Goal: Task Accomplishment & Management: Use online tool/utility

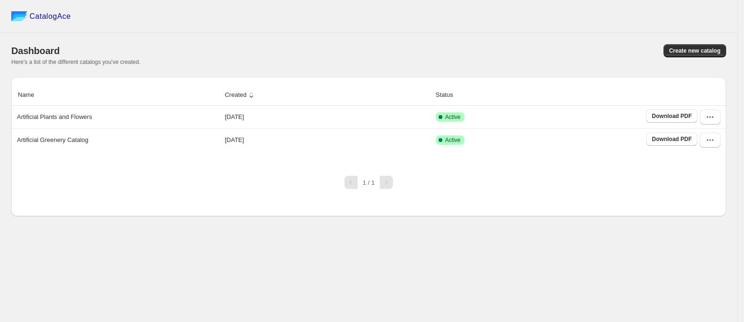
click at [623, 173] on div "1 / 1" at bounding box center [365, 178] width 722 height 21
click at [704, 118] on button "button" at bounding box center [710, 117] width 21 height 15
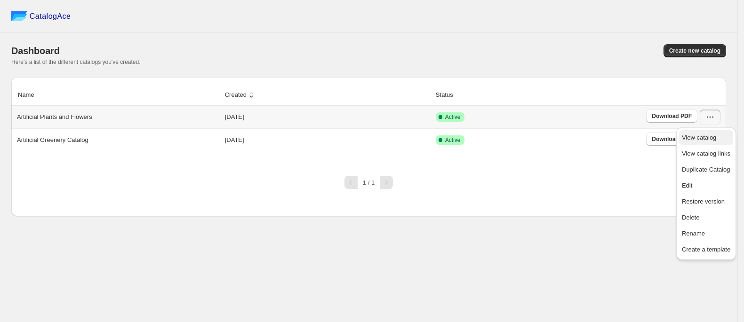
click at [701, 133] on span "View catalog" at bounding box center [706, 137] width 48 height 9
click at [694, 52] on span "Create new catalog" at bounding box center [694, 51] width 51 height 8
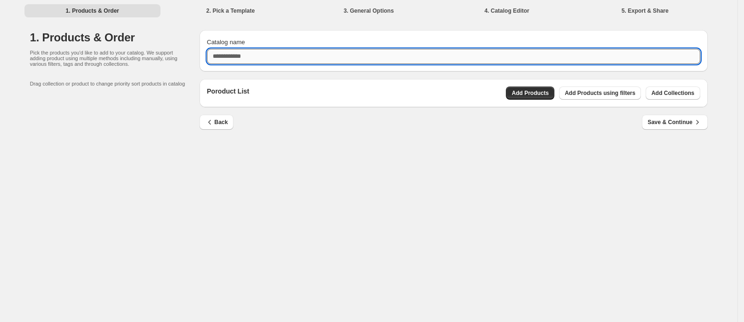
click at [427, 55] on input "Catalog name" at bounding box center [453, 56] width 493 height 15
type input "**********"
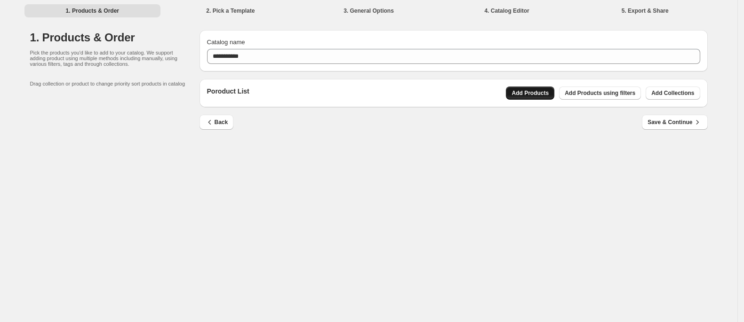
click at [532, 98] on button "Add Products" at bounding box center [530, 93] width 48 height 13
click at [655, 93] on span "Add Collections" at bounding box center [672, 93] width 43 height 8
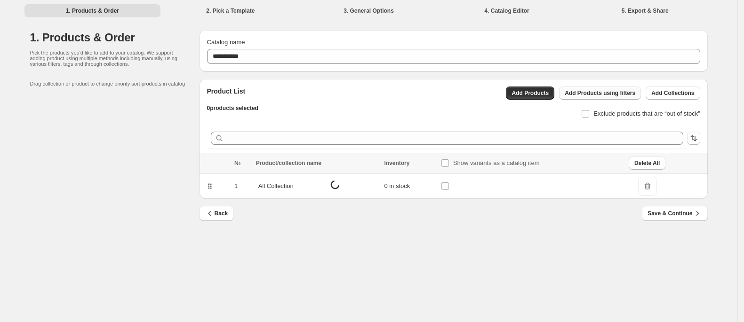
click at [601, 94] on span "Add Products using filters" at bounding box center [600, 93] width 71 height 8
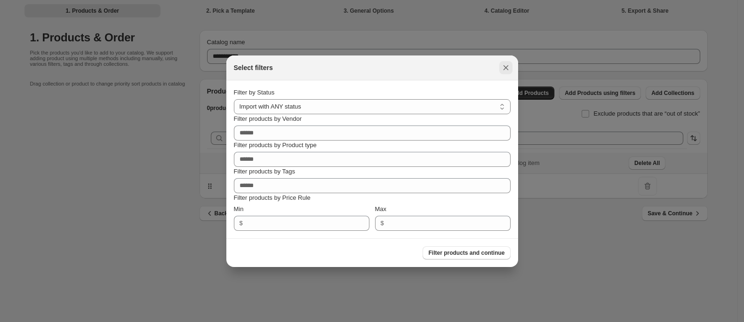
click at [503, 66] on icon ":rs:" at bounding box center [505, 67] width 9 height 9
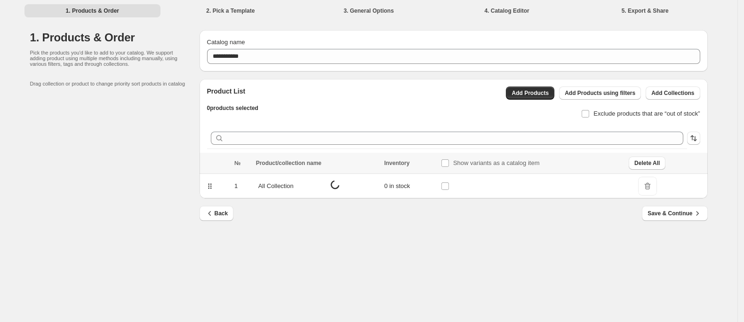
click at [652, 181] on span "DeleteIcon" at bounding box center [647, 186] width 19 height 19
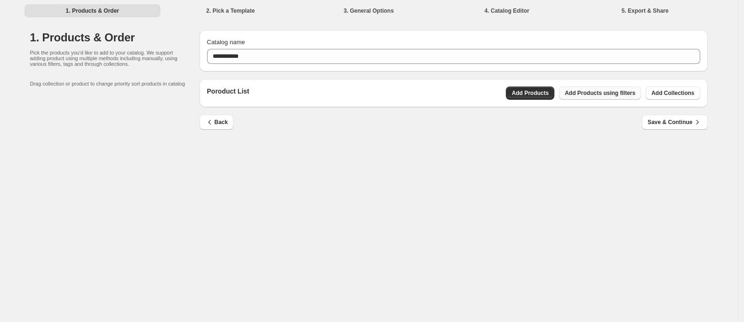
click at [594, 91] on span "Add Products using filters" at bounding box center [600, 93] width 71 height 8
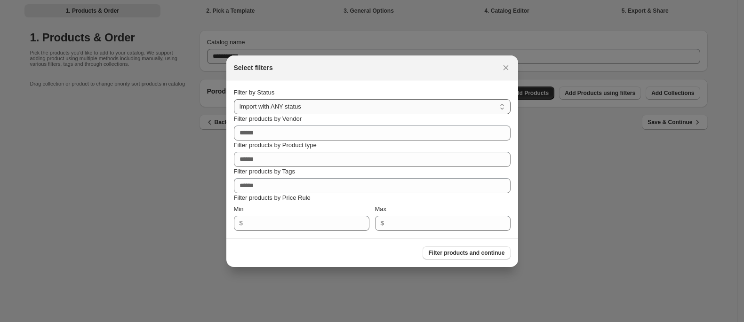
click at [366, 101] on select "**********" at bounding box center [372, 106] width 277 height 15
select select "******"
click at [234, 99] on select "**********" at bounding box center [372, 106] width 277 height 15
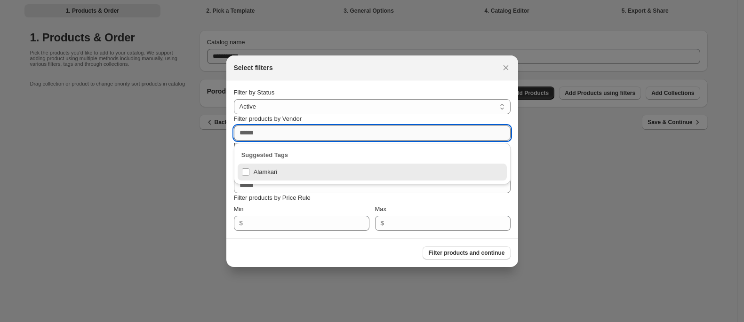
click at [362, 129] on input "Filter products by Vendor" at bounding box center [372, 133] width 277 height 15
click at [360, 170] on div "Alamkari" at bounding box center [372, 172] width 262 height 13
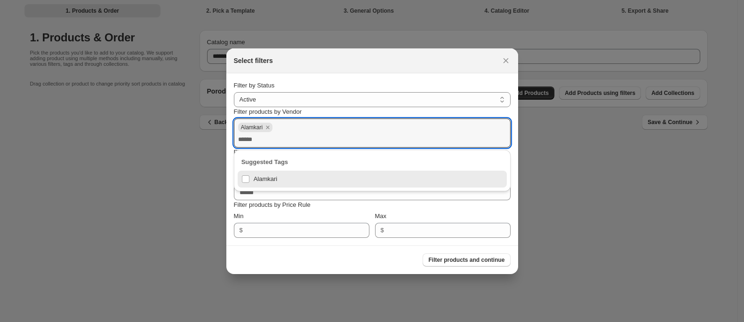
click at [375, 125] on div "Alamkari" at bounding box center [371, 126] width 270 height 11
click at [488, 113] on div "Filter products by Vendor" at bounding box center [372, 111] width 277 height 9
click at [403, 210] on div "**********" at bounding box center [372, 159] width 277 height 157
click at [352, 176] on div "Filter products by Tags" at bounding box center [372, 178] width 277 height 9
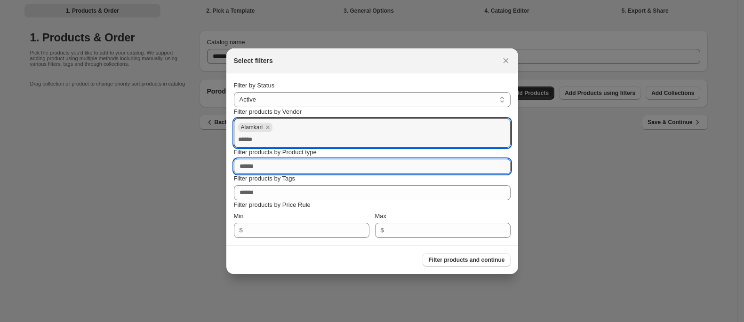
click at [343, 165] on input "Filter products by Product type" at bounding box center [372, 166] width 277 height 15
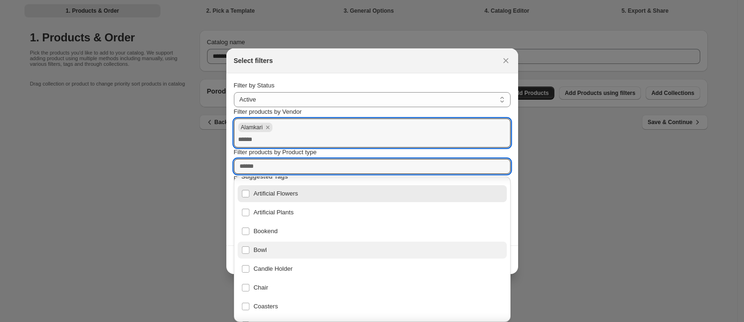
scroll to position [12, 0]
click at [245, 245] on div "Bowl" at bounding box center [372, 249] width 262 height 13
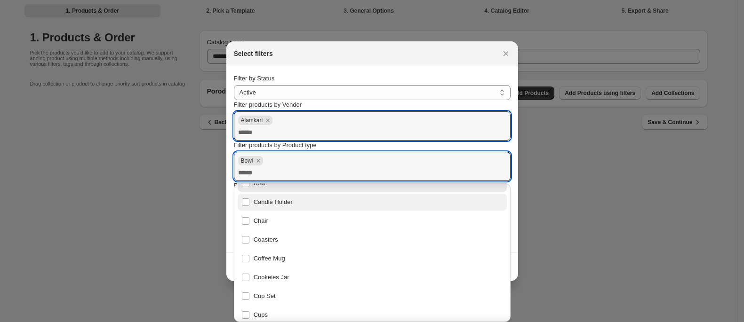
scroll to position [88, 0]
click at [251, 258] on div "Coffee Mug" at bounding box center [372, 255] width 262 height 13
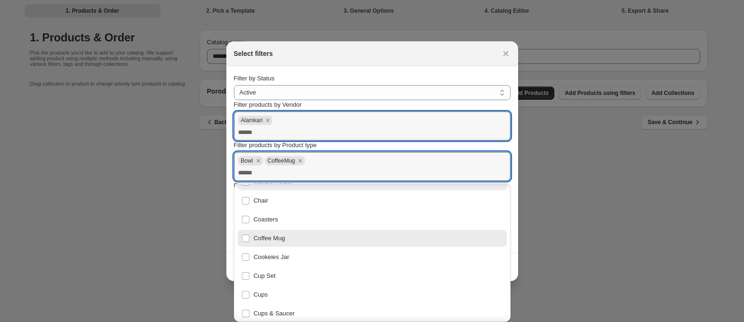
scroll to position [106, 0]
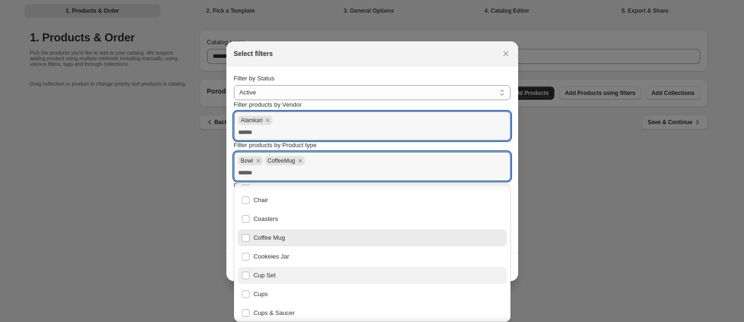
click at [250, 275] on div "Cup Set" at bounding box center [372, 275] width 262 height 13
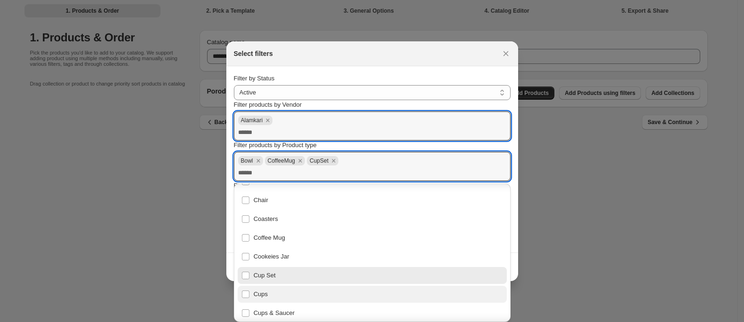
click at [247, 301] on div "Cups" at bounding box center [372, 294] width 269 height 17
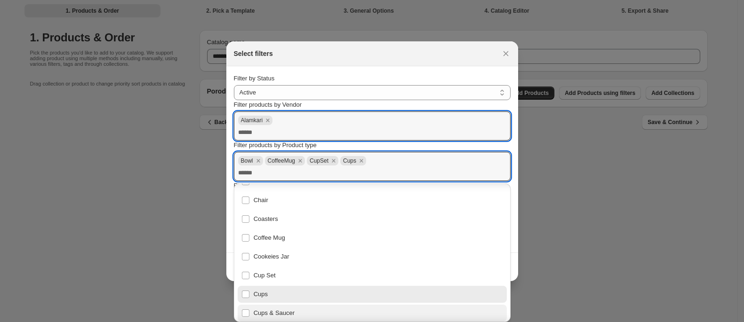
click at [247, 311] on div "Cups & Saucer" at bounding box center [372, 313] width 262 height 13
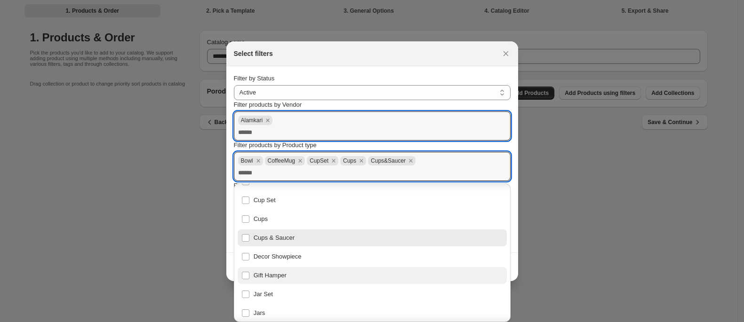
scroll to position [183, 0]
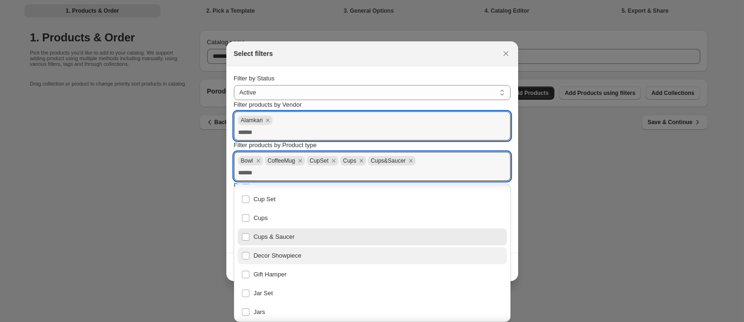
click at [251, 248] on div "Decor Showpiece" at bounding box center [372, 255] width 269 height 17
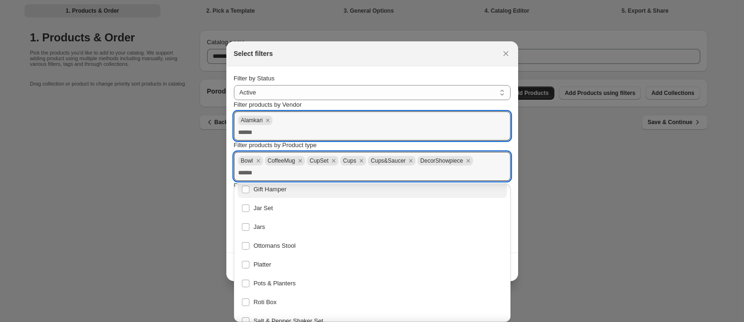
scroll to position [277, 0]
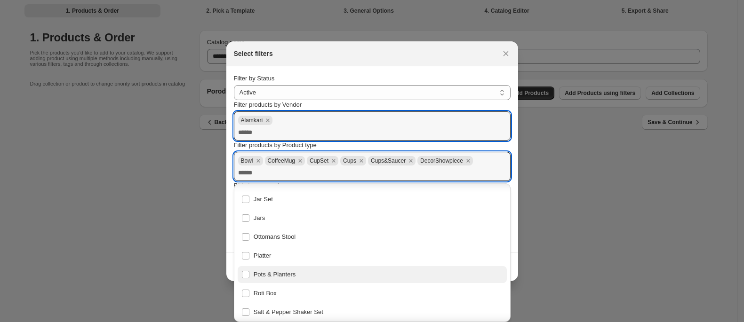
click at [256, 277] on div "Pots & Planters" at bounding box center [372, 274] width 262 height 13
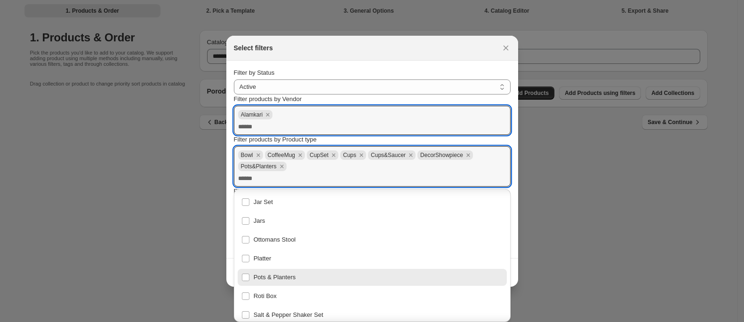
click at [256, 277] on div "Pots & Planters" at bounding box center [372, 277] width 262 height 13
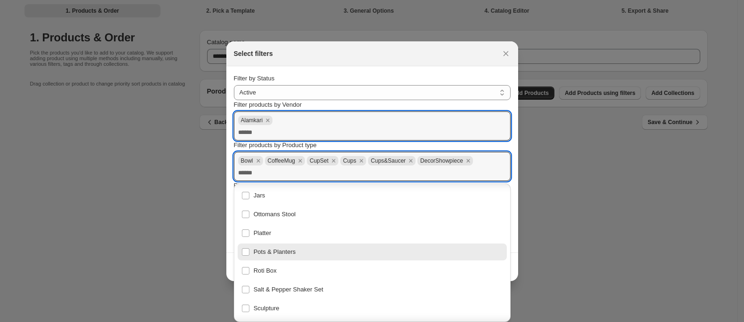
scroll to position [300, 0]
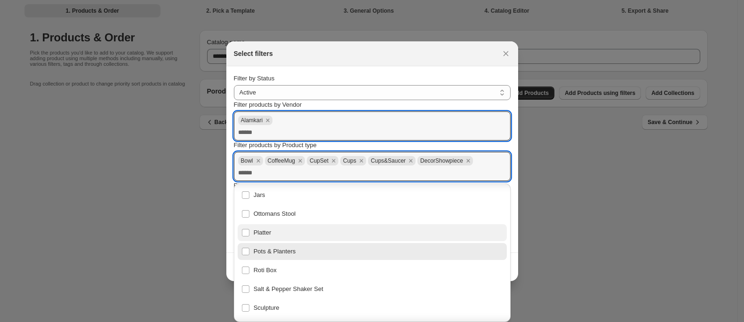
click at [264, 239] on div "Platter" at bounding box center [372, 232] width 262 height 13
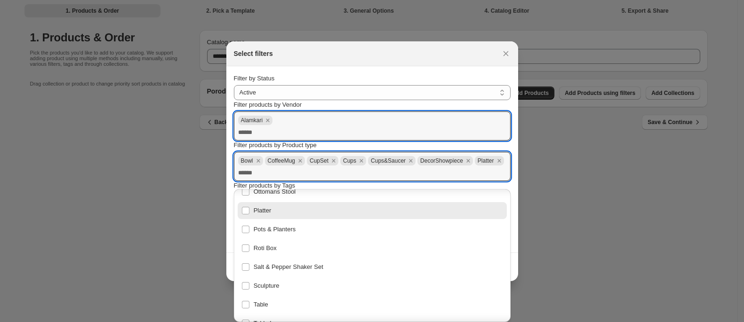
scroll to position [328, 0]
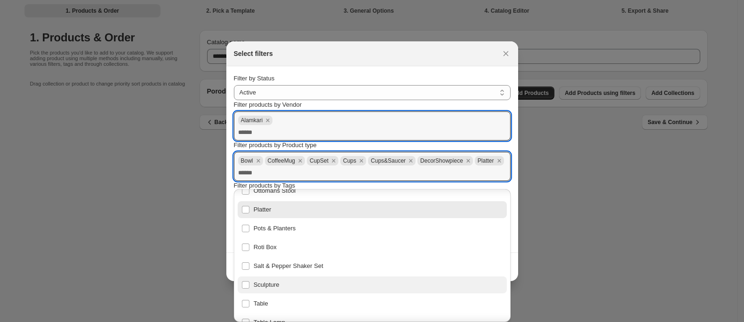
click at [265, 285] on div "Sculpture" at bounding box center [372, 285] width 262 height 13
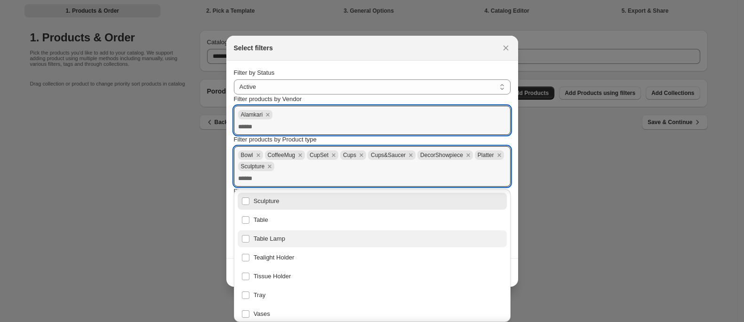
scroll to position [416, 0]
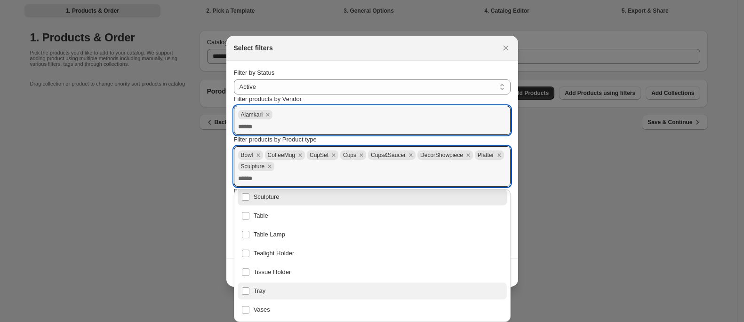
click at [258, 296] on div "Tray" at bounding box center [372, 291] width 262 height 13
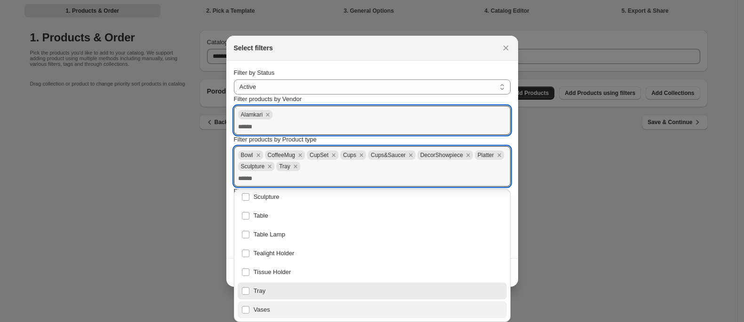
click at [263, 311] on div "Vases" at bounding box center [372, 309] width 262 height 13
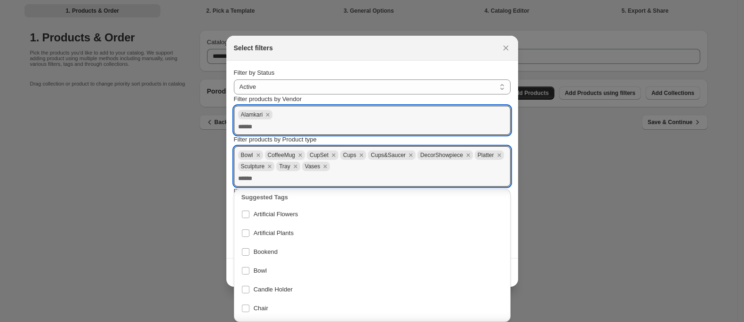
scroll to position [3, 0]
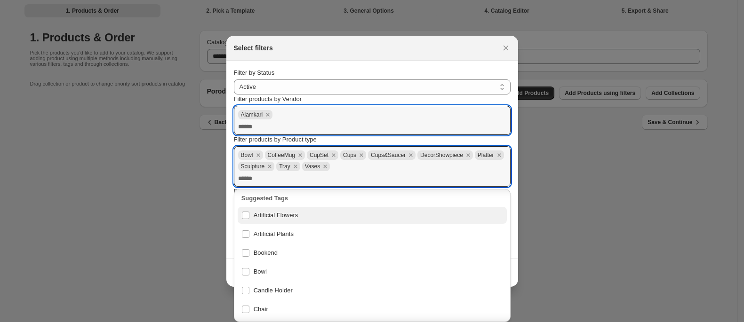
click at [262, 217] on div "Artificial Flowers" at bounding box center [372, 215] width 262 height 13
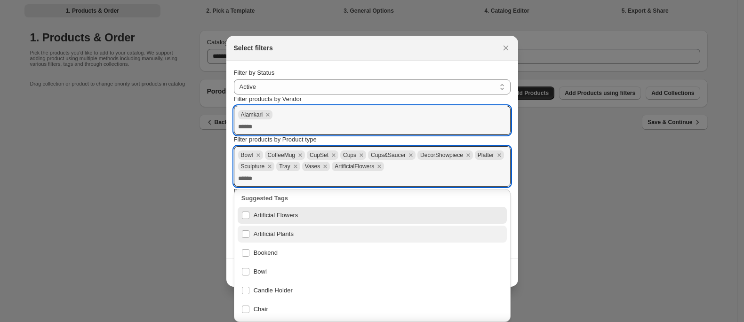
click at [266, 230] on div "Artificial Plants" at bounding box center [372, 234] width 262 height 13
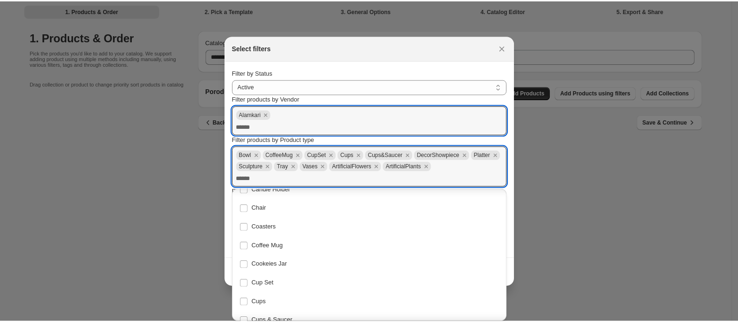
scroll to position [0, 0]
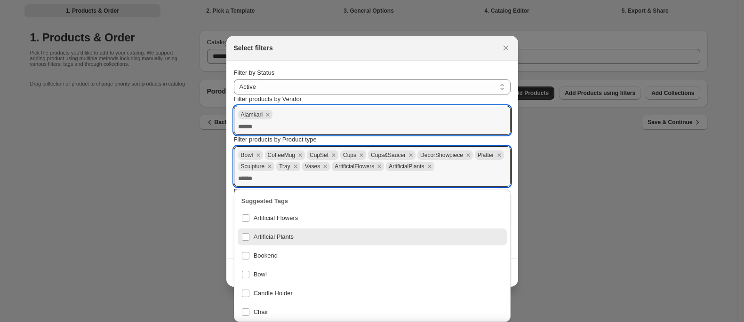
click at [416, 141] on div "Filter products by Product type" at bounding box center [372, 139] width 277 height 9
click at [498, 142] on div "Filter products by Product type" at bounding box center [372, 139] width 277 height 9
click at [450, 87] on select "**********" at bounding box center [372, 87] width 277 height 15
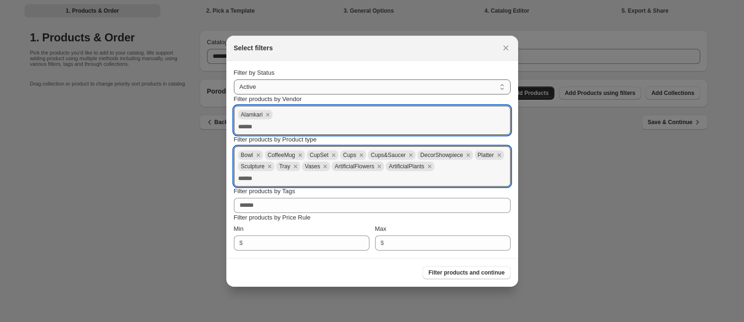
click at [450, 87] on select "**********" at bounding box center [372, 87] width 277 height 15
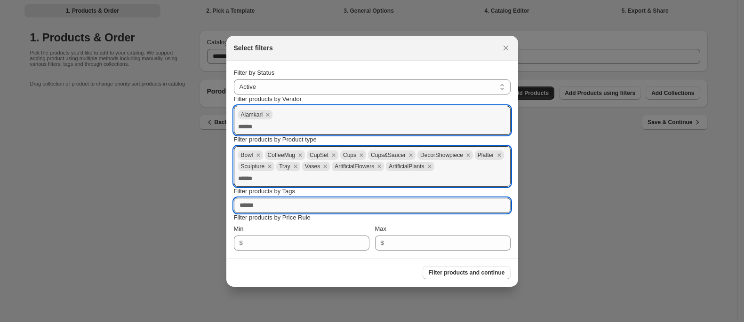
click at [369, 204] on input "Filter products by Tags" at bounding box center [372, 205] width 277 height 15
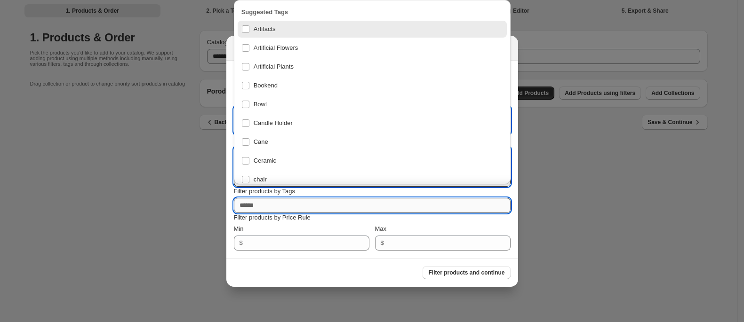
click at [369, 204] on input "Filter products by Tags" at bounding box center [372, 205] width 277 height 15
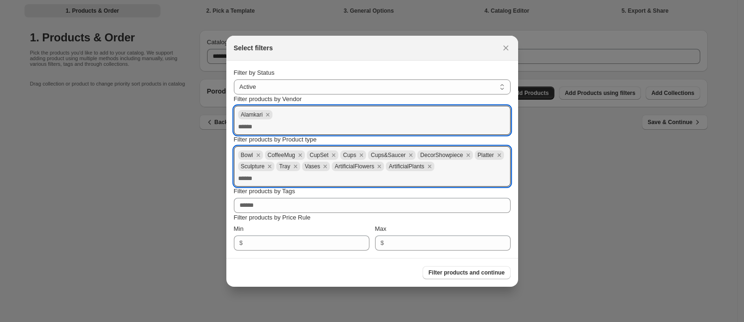
click at [350, 223] on div "**********" at bounding box center [372, 159] width 277 height 183
click at [413, 238] on input "Max" at bounding box center [442, 243] width 110 height 15
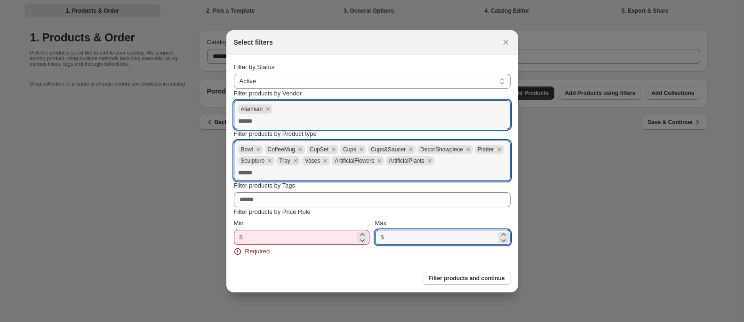
type input "***"
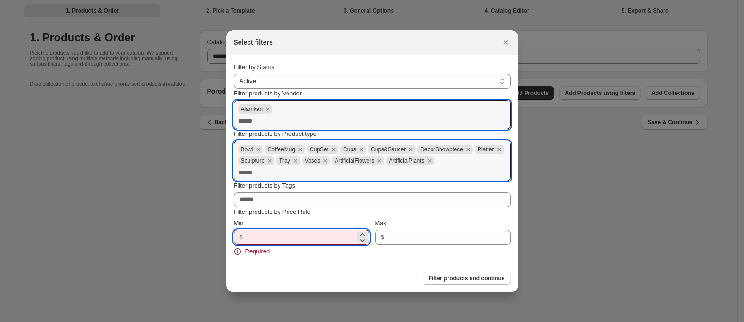
click at [331, 240] on input "Min" at bounding box center [301, 237] width 110 height 15
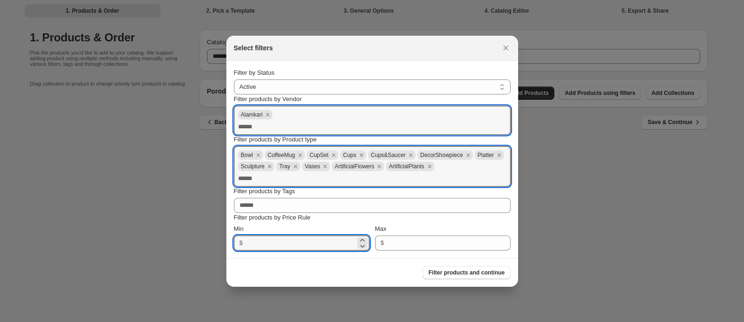
type input "*"
click at [350, 267] on div "Filter products and continue" at bounding box center [368, 269] width 284 height 21
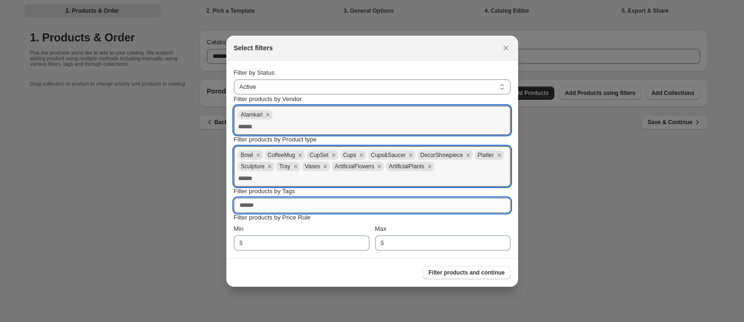
click at [359, 208] on input "Filter products by Tags" at bounding box center [372, 205] width 277 height 15
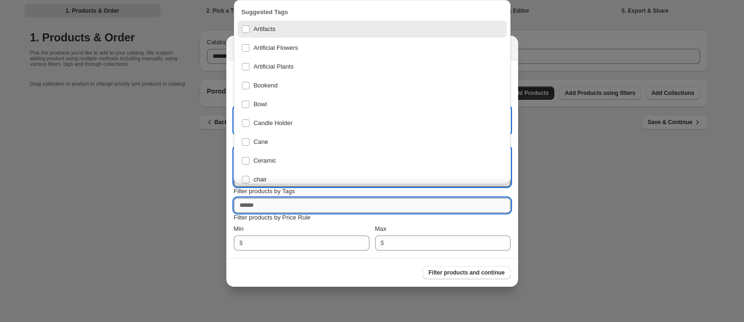
click at [359, 208] on input "Filter products by Tags" at bounding box center [372, 205] width 277 height 15
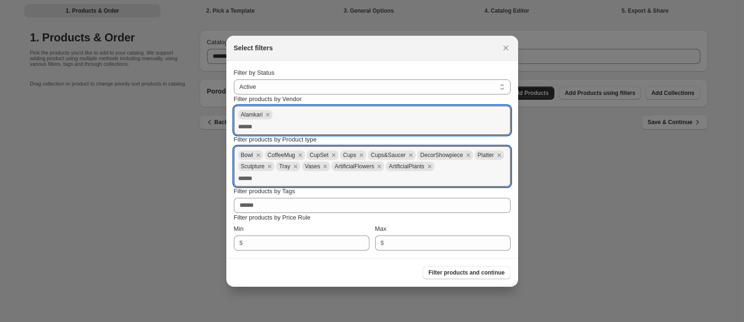
click at [376, 268] on div "Filter products and continue" at bounding box center [368, 269] width 284 height 21
click at [339, 83] on select "**********" at bounding box center [372, 87] width 277 height 15
click at [466, 277] on button "Filter products and continue" at bounding box center [467, 272] width 88 height 13
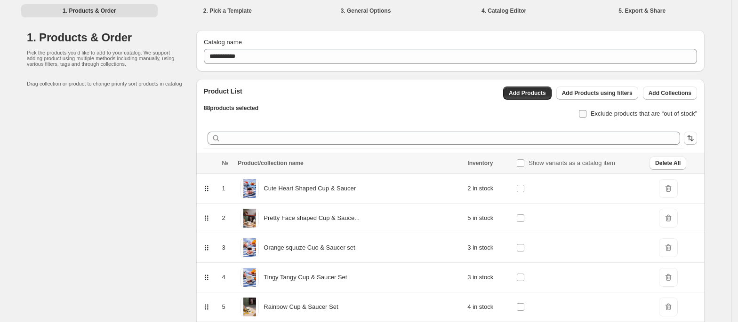
click at [598, 115] on span "Exclude products that are “out of stock”" at bounding box center [643, 113] width 106 height 7
click at [593, 113] on span "Exclude products that are “out of stock”" at bounding box center [643, 113] width 106 height 7
